Goal: Browse casually

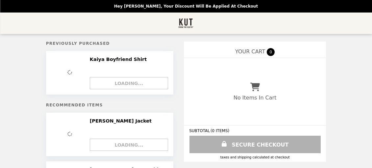
select select "**********"
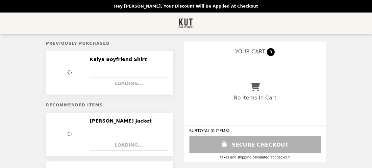
select select "**********"
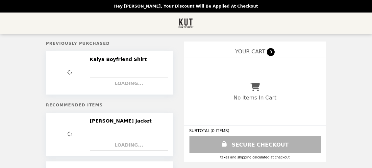
select select "**********"
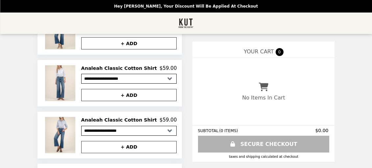
scroll to position [263, 0]
click at [58, 117] on img at bounding box center [61, 135] width 32 height 36
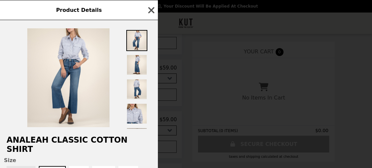
click at [150, 11] on icon "button" at bounding box center [152, 10] width 6 height 6
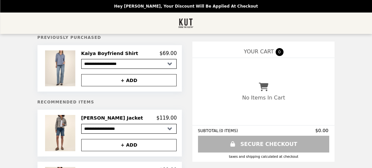
scroll to position [0, 0]
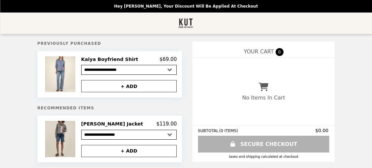
click at [62, 141] on img at bounding box center [61, 139] width 32 height 36
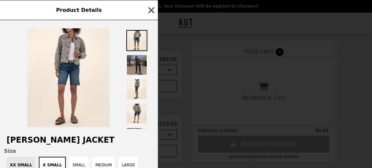
click at [136, 68] on img at bounding box center [136, 64] width 21 height 21
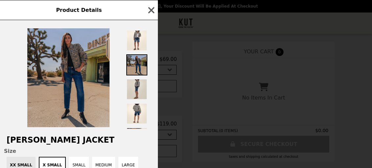
click at [134, 88] on img at bounding box center [136, 89] width 21 height 21
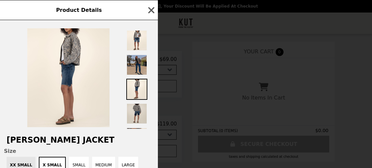
click at [138, 111] on img at bounding box center [136, 113] width 21 height 21
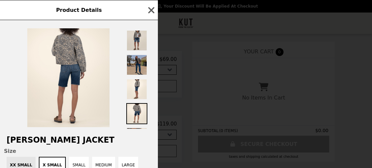
click at [136, 41] on img at bounding box center [136, 40] width 21 height 21
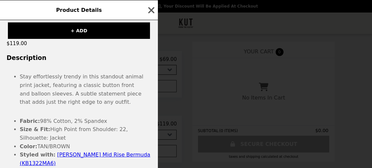
scroll to position [182, 0]
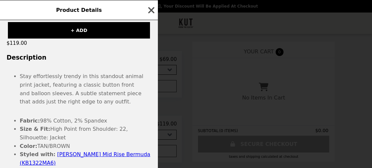
click at [151, 7] on icon "button" at bounding box center [152, 10] width 10 height 10
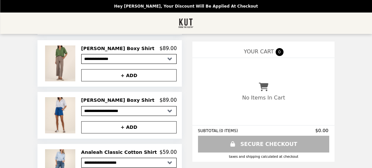
scroll to position [129, 0]
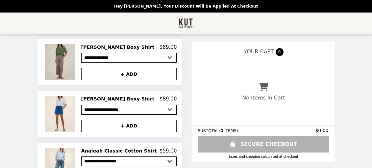
click at [68, 58] on img at bounding box center [61, 62] width 32 height 36
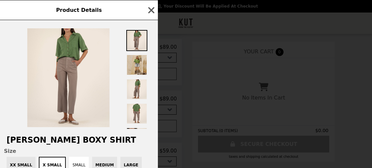
click at [139, 64] on img at bounding box center [136, 64] width 21 height 21
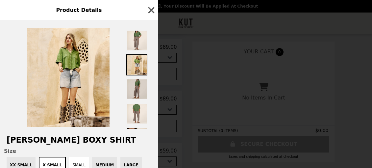
click at [138, 92] on img at bounding box center [136, 89] width 21 height 21
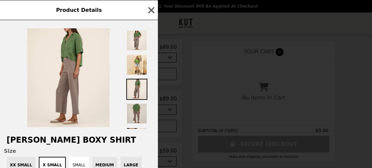
click at [136, 115] on img at bounding box center [136, 113] width 21 height 21
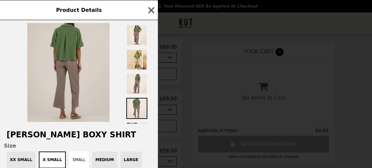
scroll to position [0, 0]
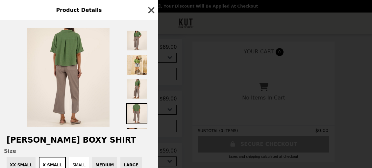
click at [152, 8] on icon "button" at bounding box center [152, 10] width 10 height 10
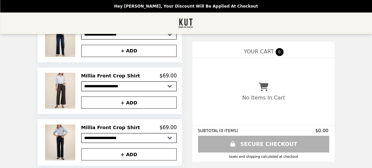
scroll to position [466, 0]
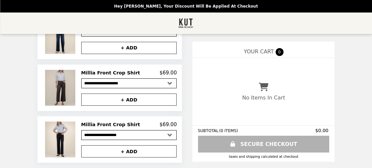
click at [69, 84] on img at bounding box center [61, 88] width 32 height 36
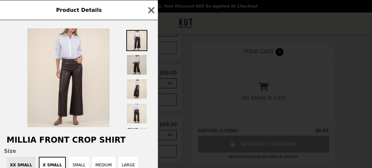
click at [142, 62] on img at bounding box center [136, 64] width 21 height 21
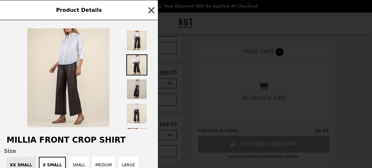
click at [139, 90] on img at bounding box center [136, 89] width 21 height 21
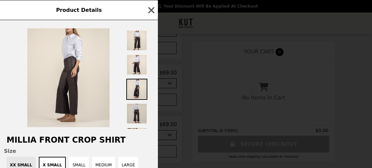
click at [141, 112] on img at bounding box center [136, 113] width 21 height 21
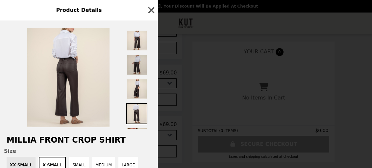
click at [135, 68] on img at bounding box center [136, 64] width 21 height 21
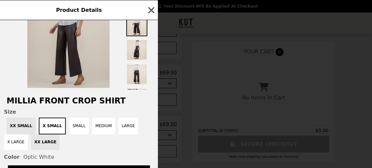
scroll to position [0, 0]
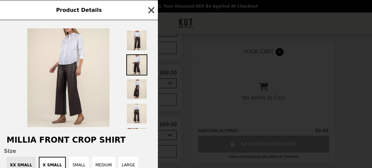
click at [153, 7] on icon "button" at bounding box center [152, 10] width 10 height 10
